Goal: Transaction & Acquisition: Purchase product/service

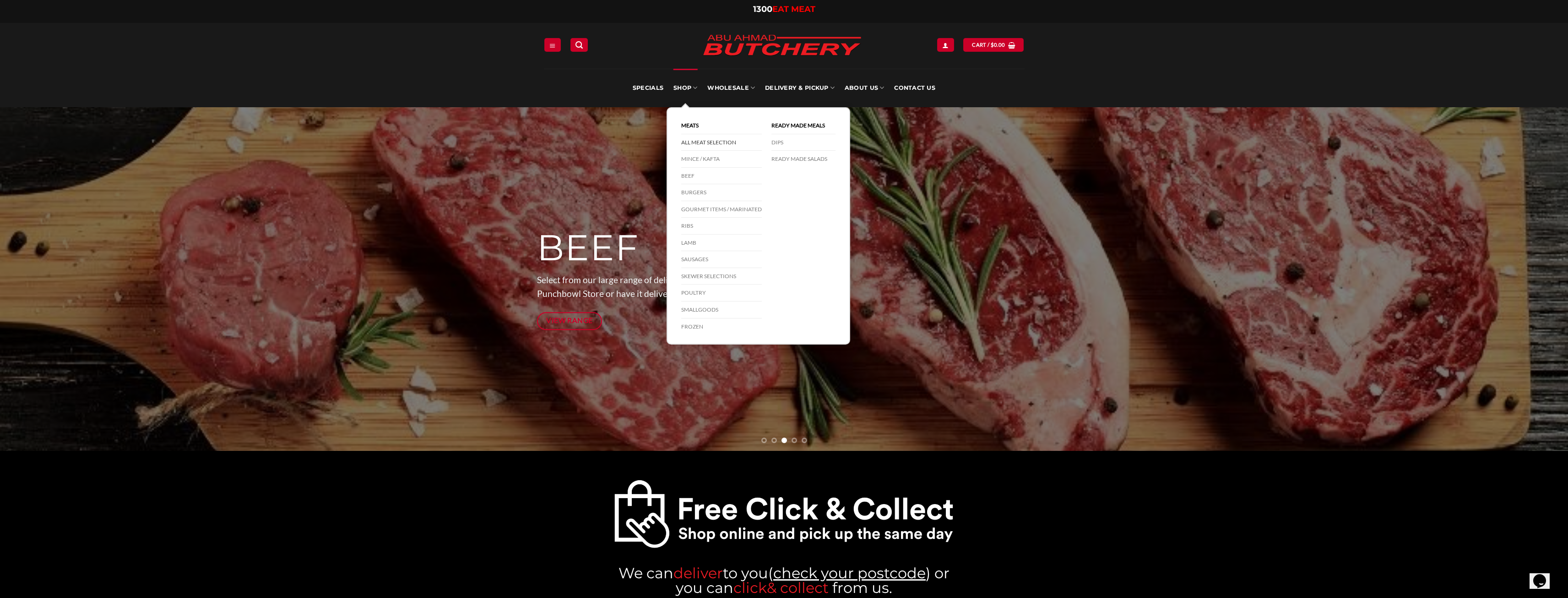
click at [703, 141] on link "All Meat Selection" at bounding box center [721, 142] width 80 height 17
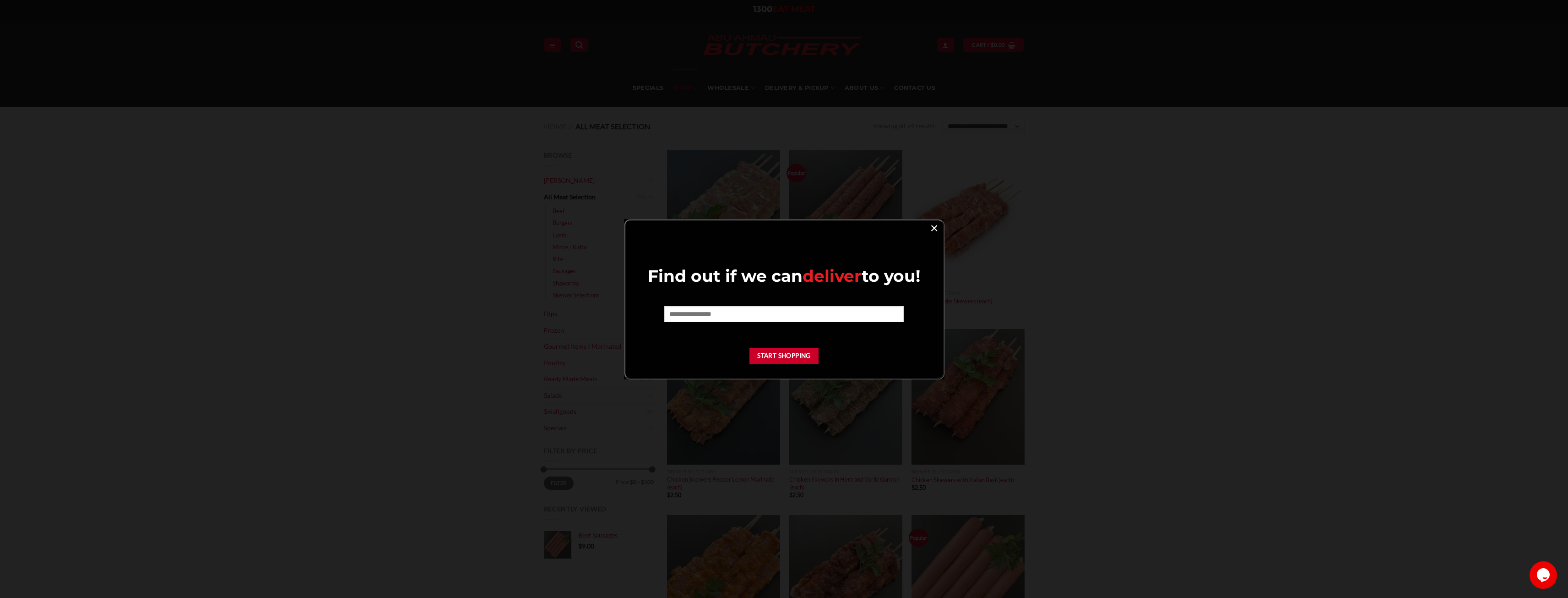
click at [935, 227] on link "×" at bounding box center [934, 227] width 13 height 12
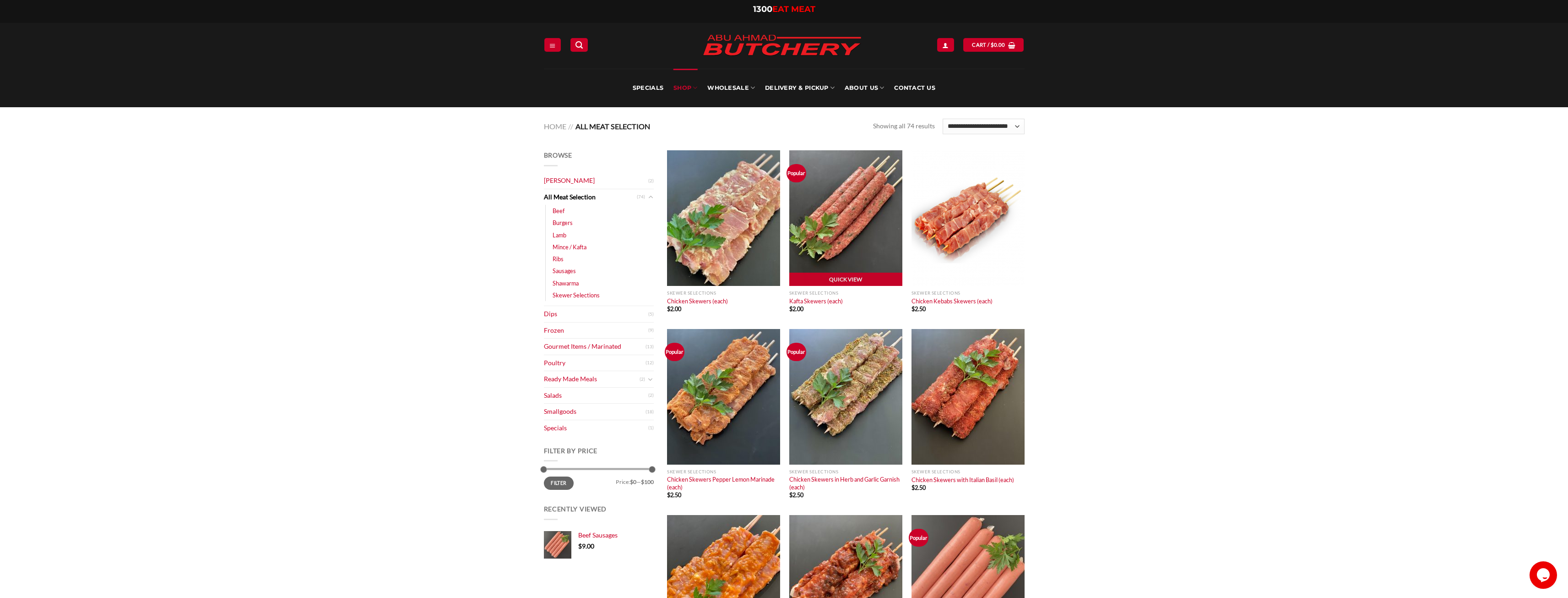
click at [844, 225] on img "Kafta Skewers (each)" at bounding box center [846, 218] width 113 height 136
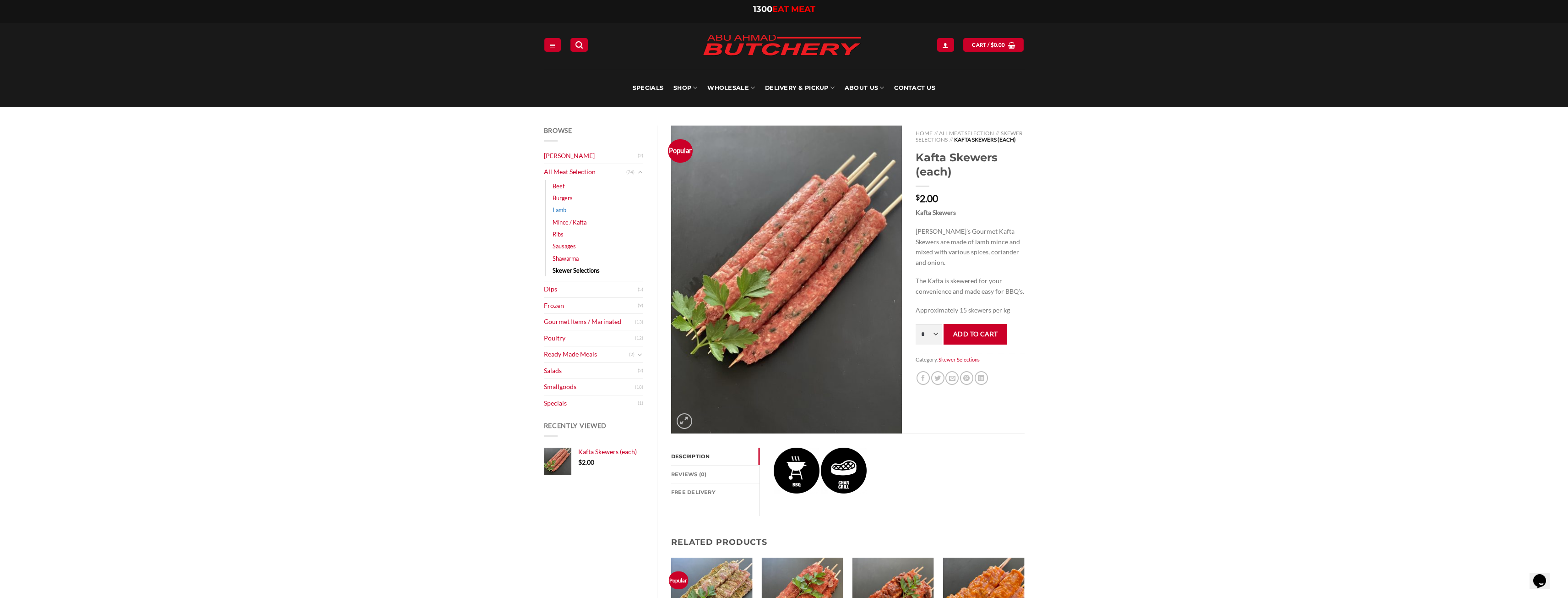
click at [561, 209] on link "Lamb" at bounding box center [559, 210] width 14 height 12
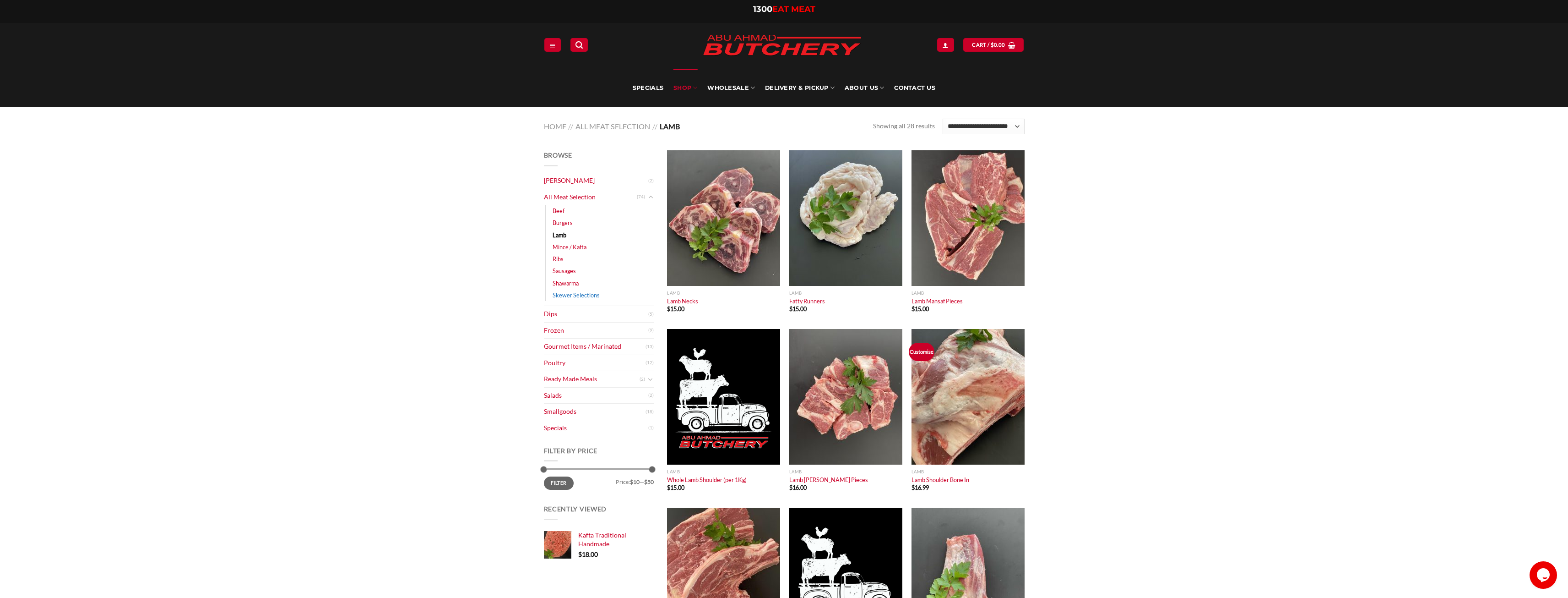
click at [586, 294] on link "Skewer Selections" at bounding box center [576, 295] width 47 height 12
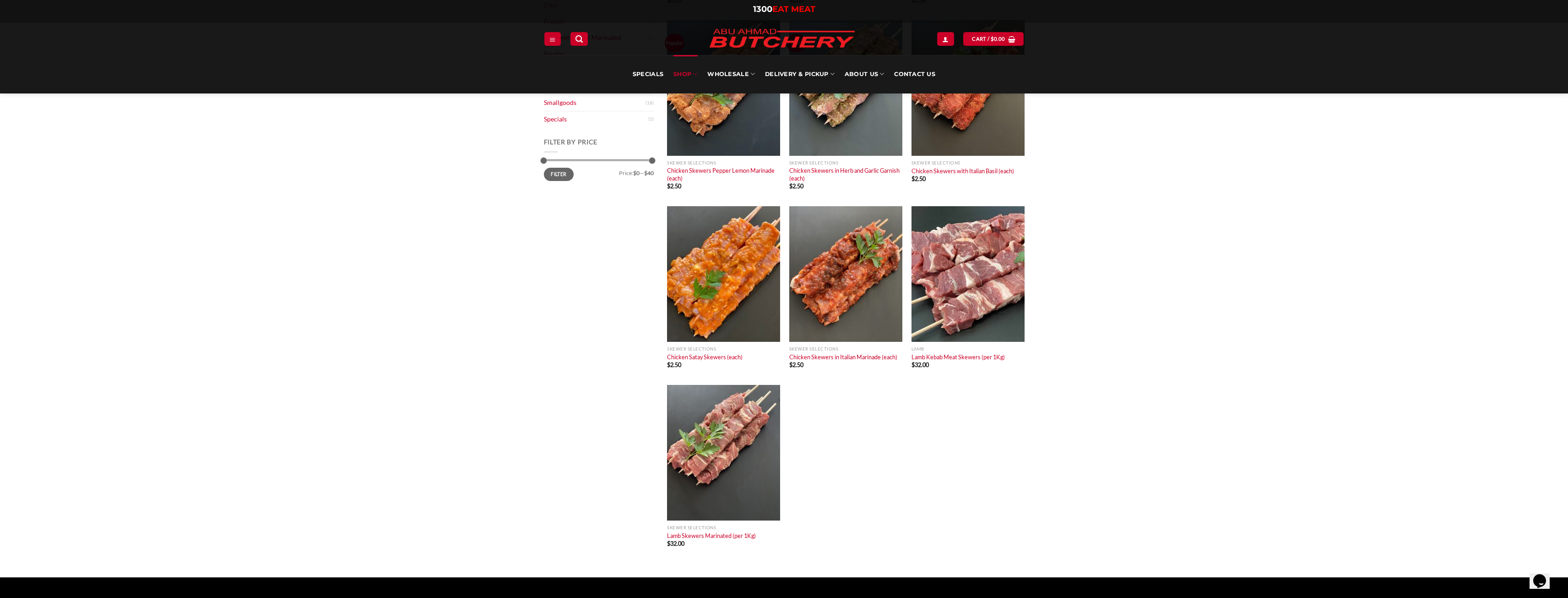
scroll to position [320, 0]
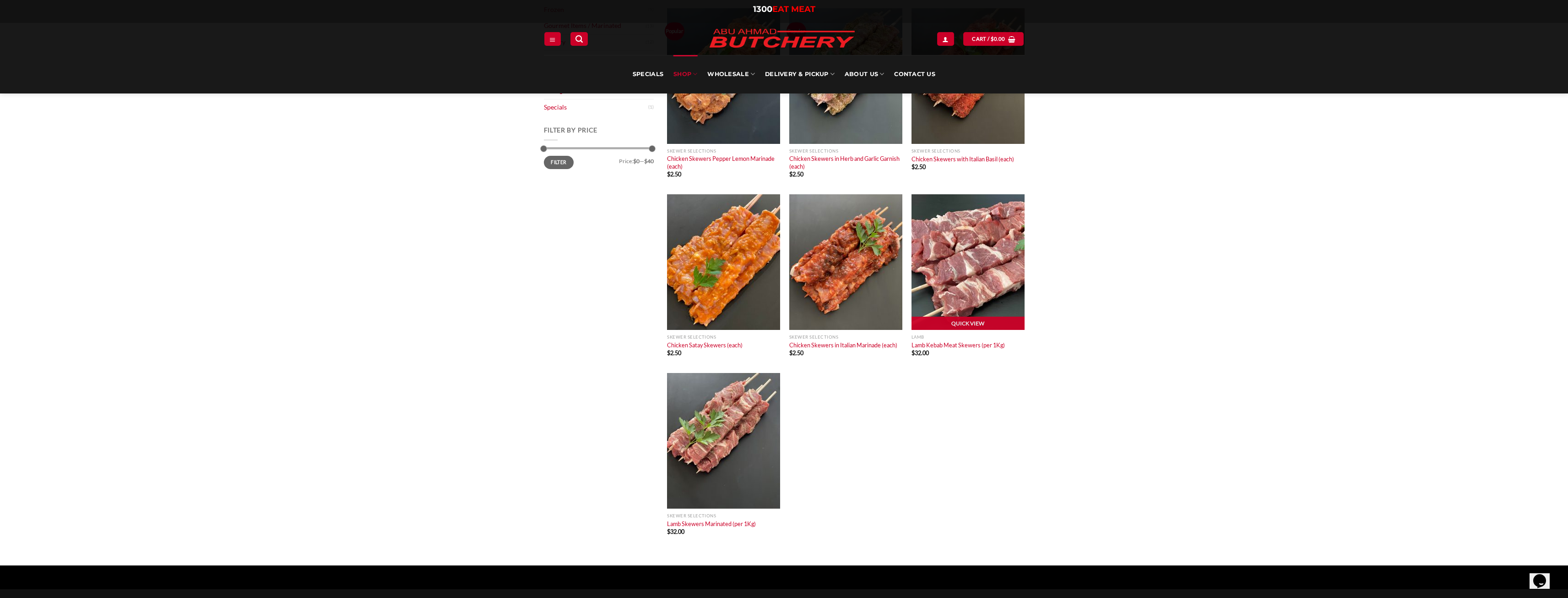
click at [967, 236] on img "Lamb Kebab Meat Skewers (per 1Kg)" at bounding box center [968, 262] width 113 height 136
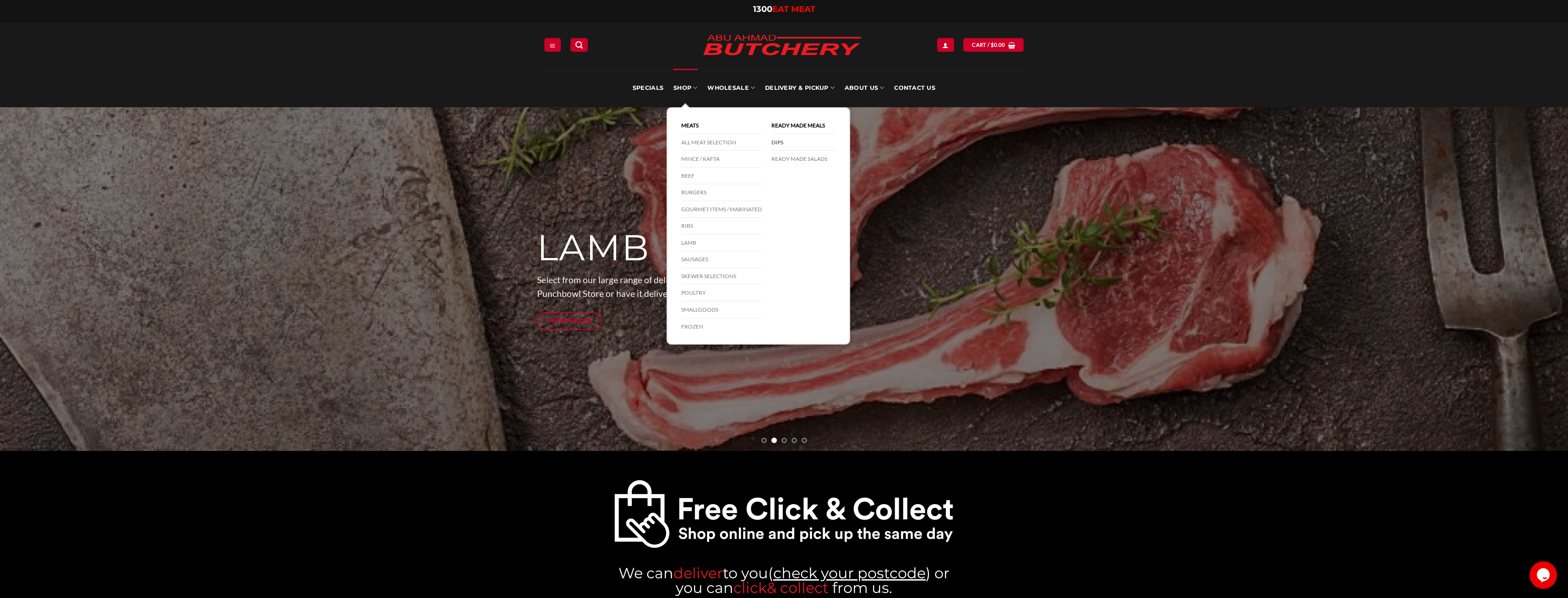
click at [783, 144] on link "DIPS" at bounding box center [803, 142] width 64 height 17
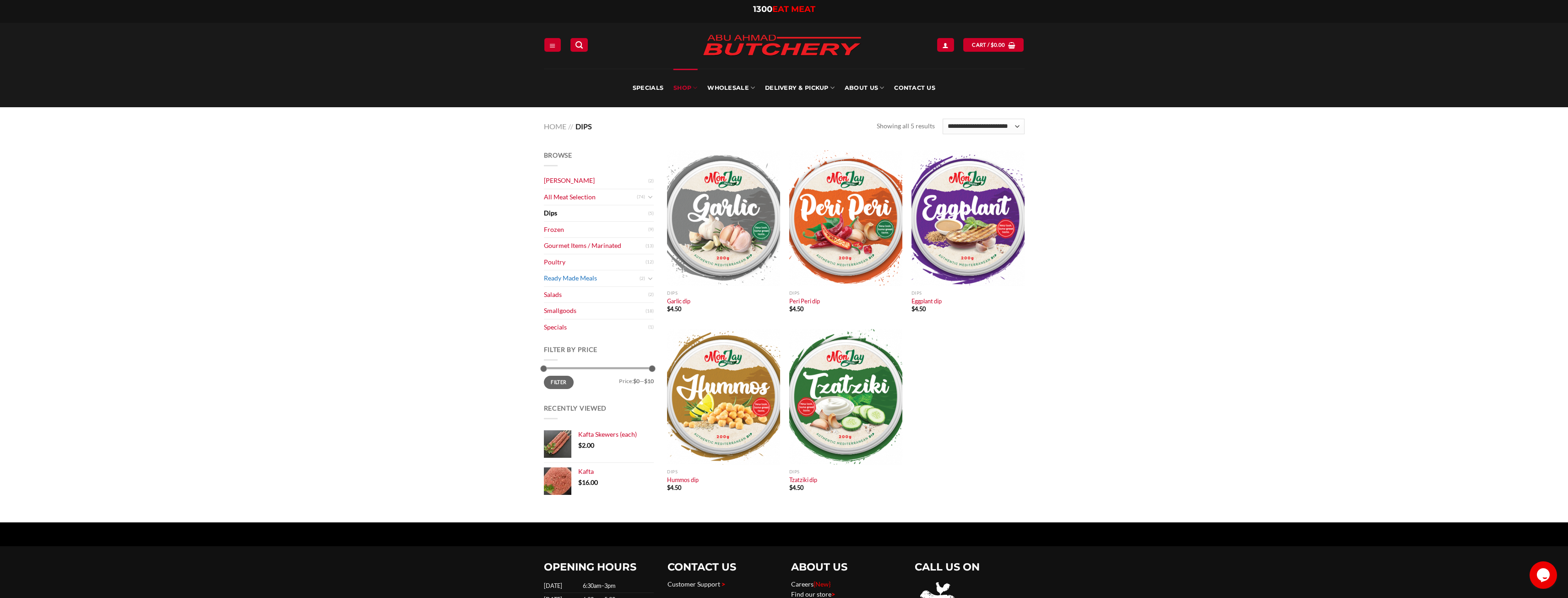
click at [578, 276] on link "Ready Made Meals" at bounding box center [592, 278] width 96 height 16
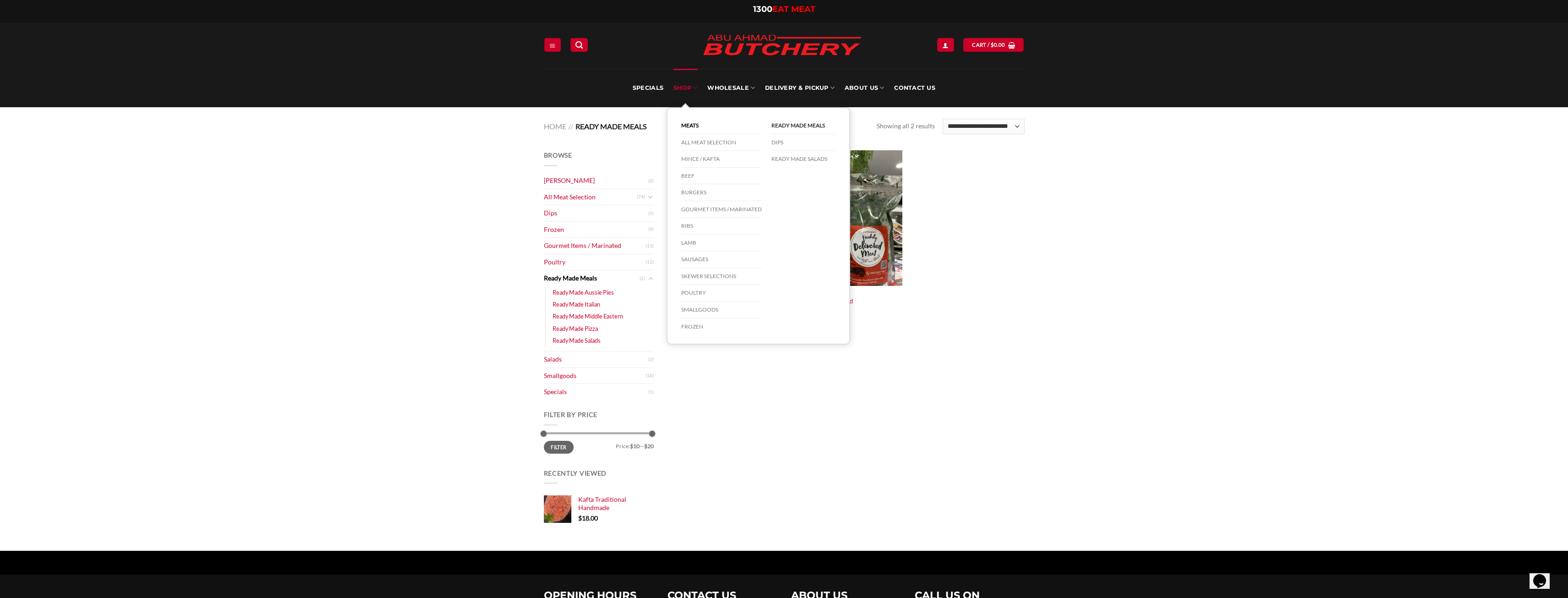
click at [688, 88] on link "SHOP" at bounding box center [685, 88] width 24 height 38
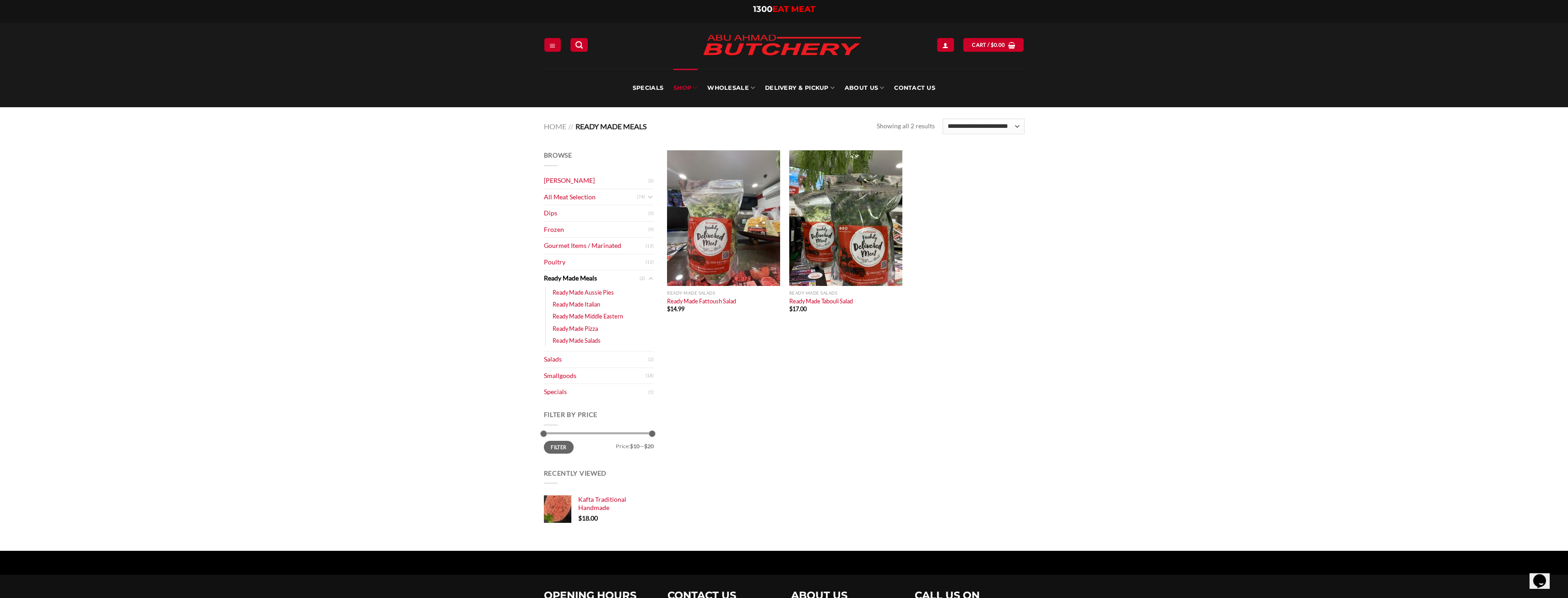
click at [688, 88] on link "SHOP" at bounding box center [685, 88] width 24 height 38
click at [649, 195] on icon "Toggle" at bounding box center [650, 197] width 5 height 9
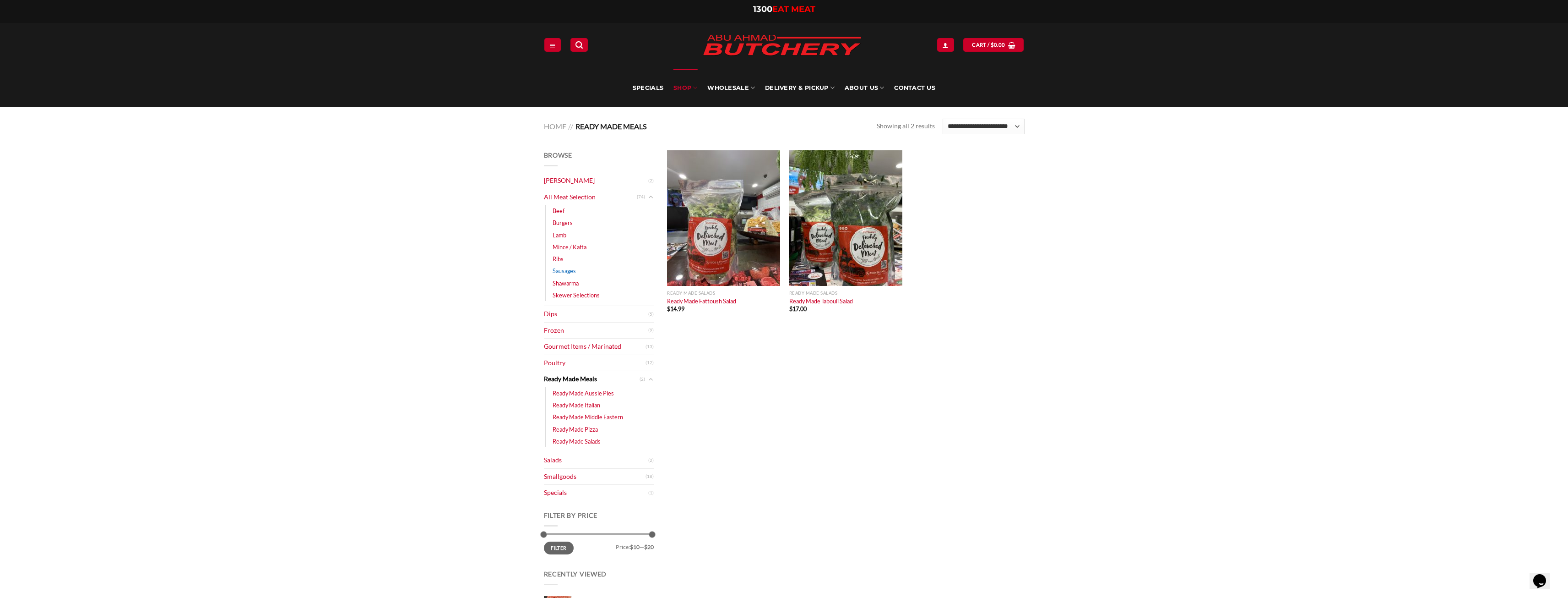
click at [562, 270] on link "Sausages" at bounding box center [564, 271] width 23 height 12
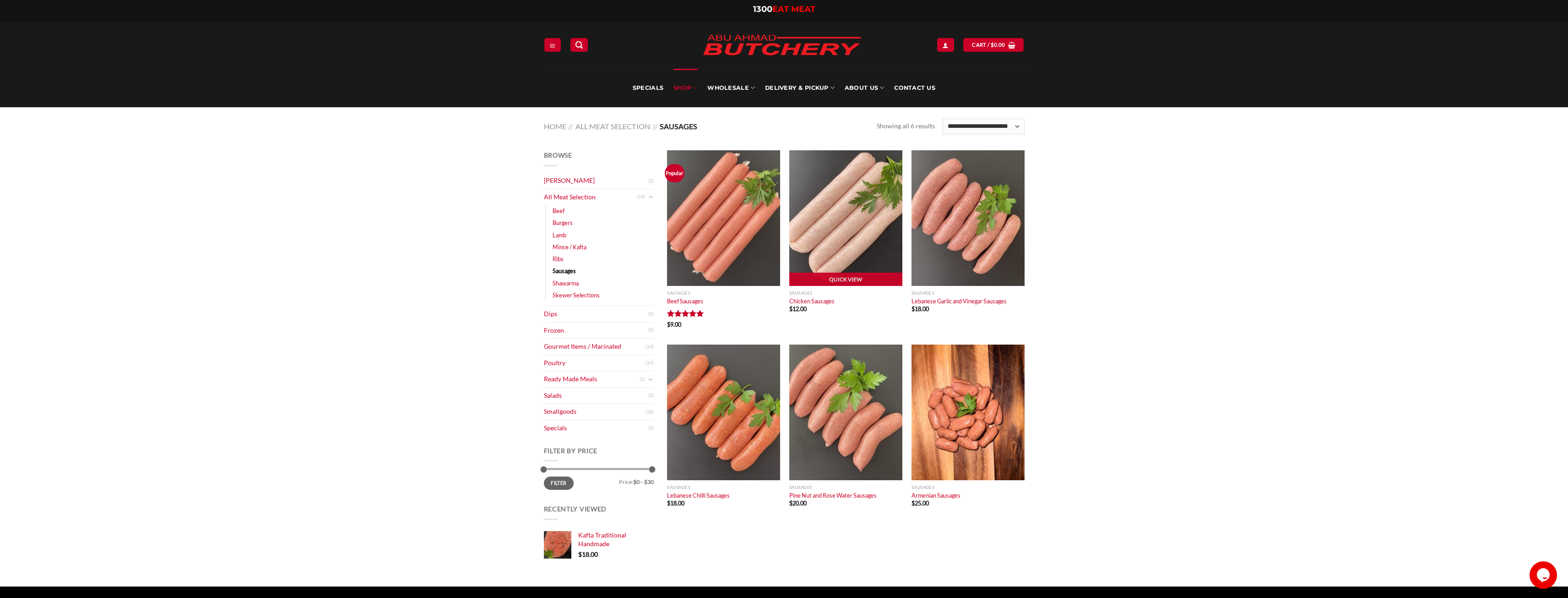
click at [872, 199] on img "Chicken Sausages" at bounding box center [846, 218] width 113 height 136
